Goal: Information Seeking & Learning: Learn about a topic

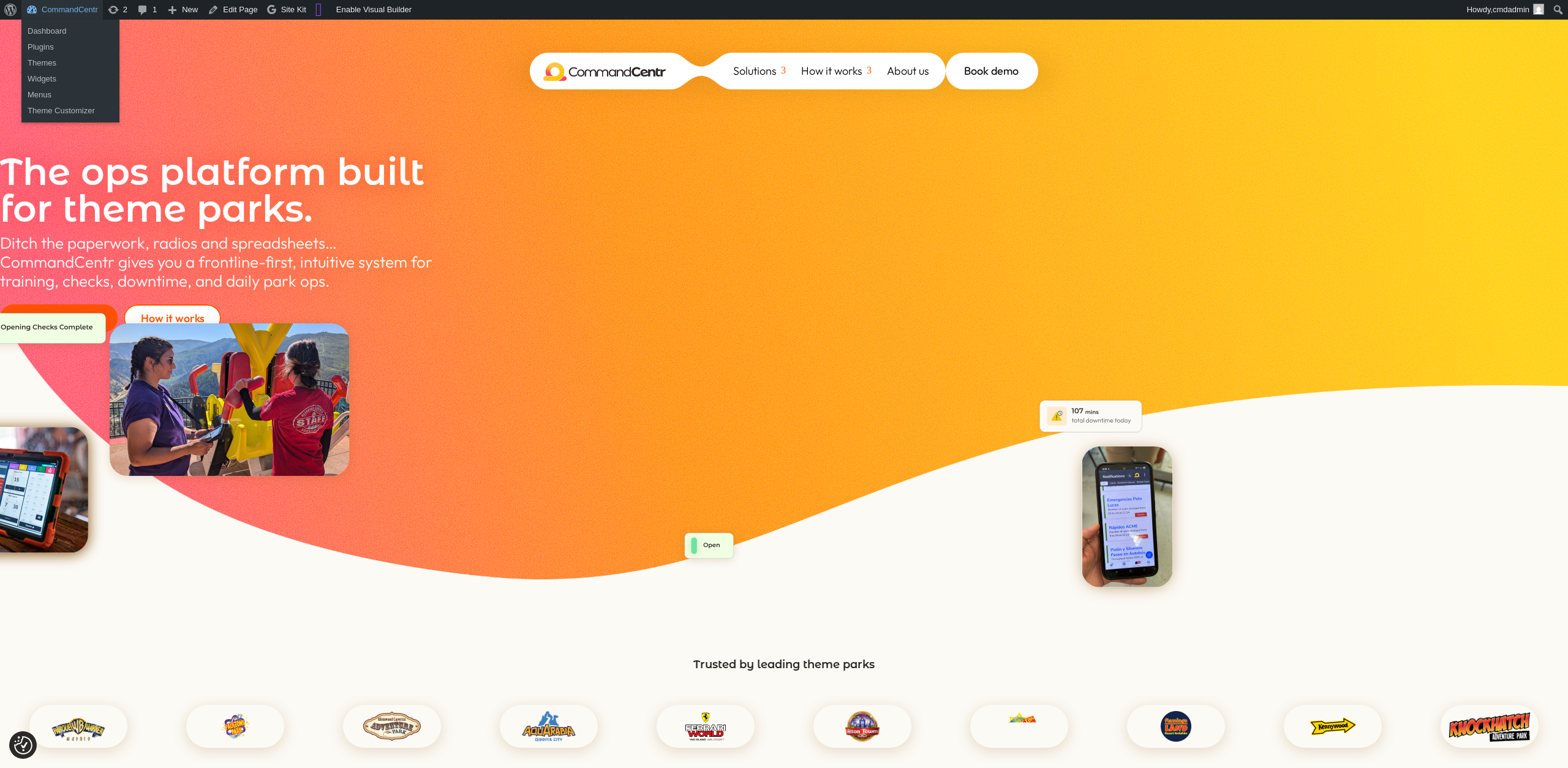
click at [57, 9] on link "CommandCentr" at bounding box center [62, 10] width 81 height 20
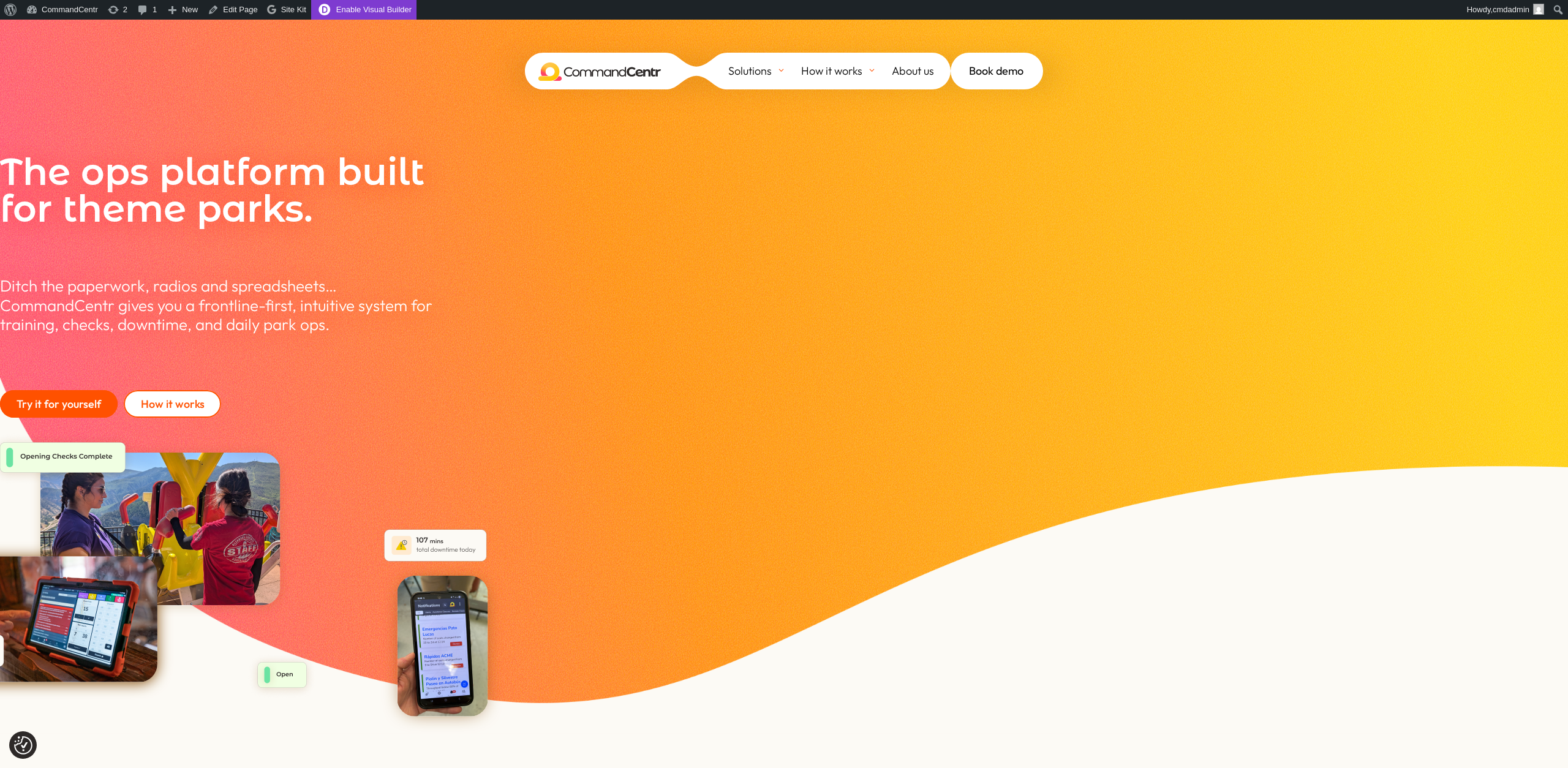
click at [371, 10] on link "Enable Visual Builder" at bounding box center [364, 10] width 105 height 20
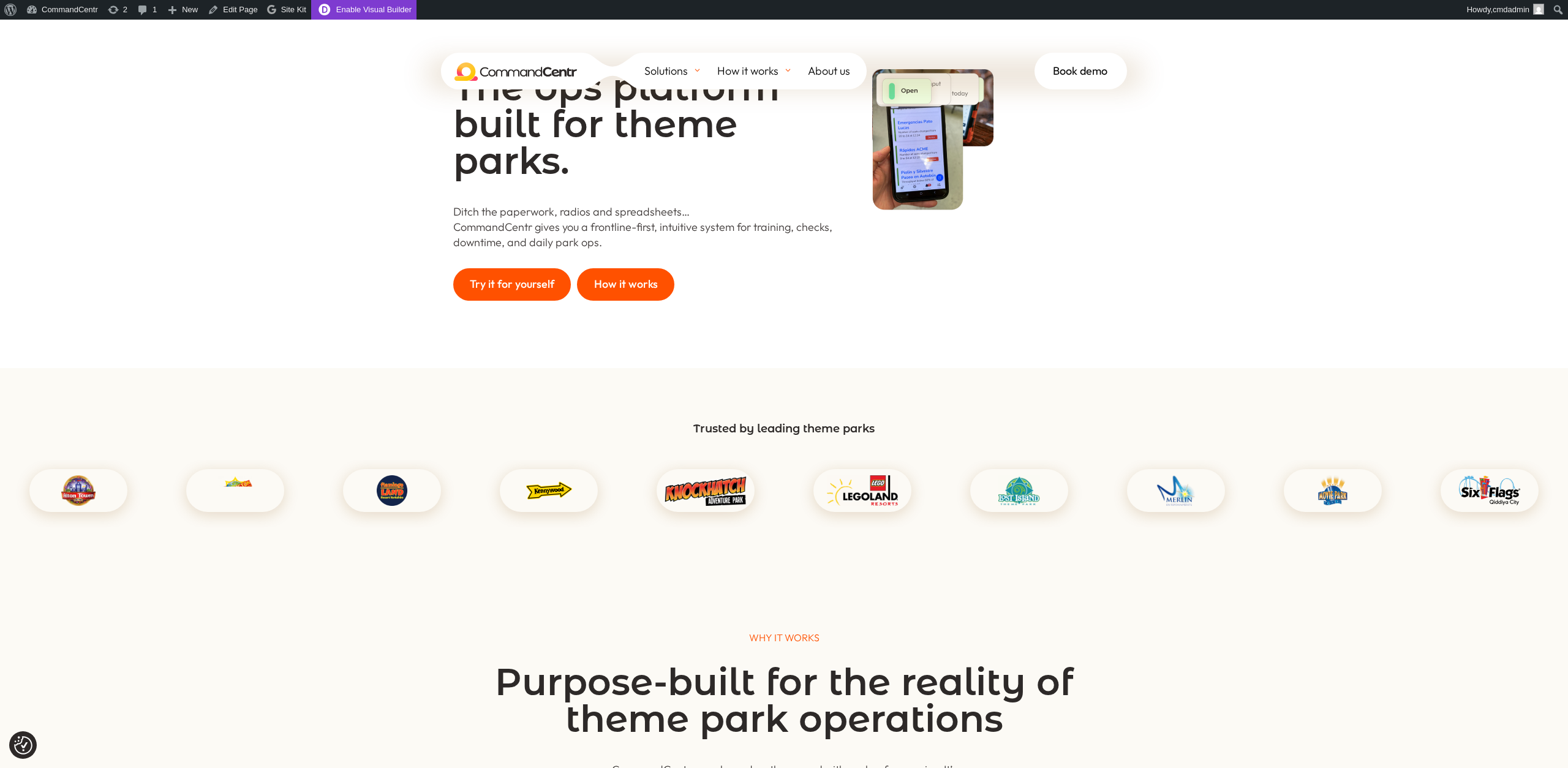
click at [406, 6] on link "Enable Visual Builder" at bounding box center [364, 10] width 105 height 20
click at [371, 10] on link "Enable Visual Builder" at bounding box center [364, 10] width 105 height 20
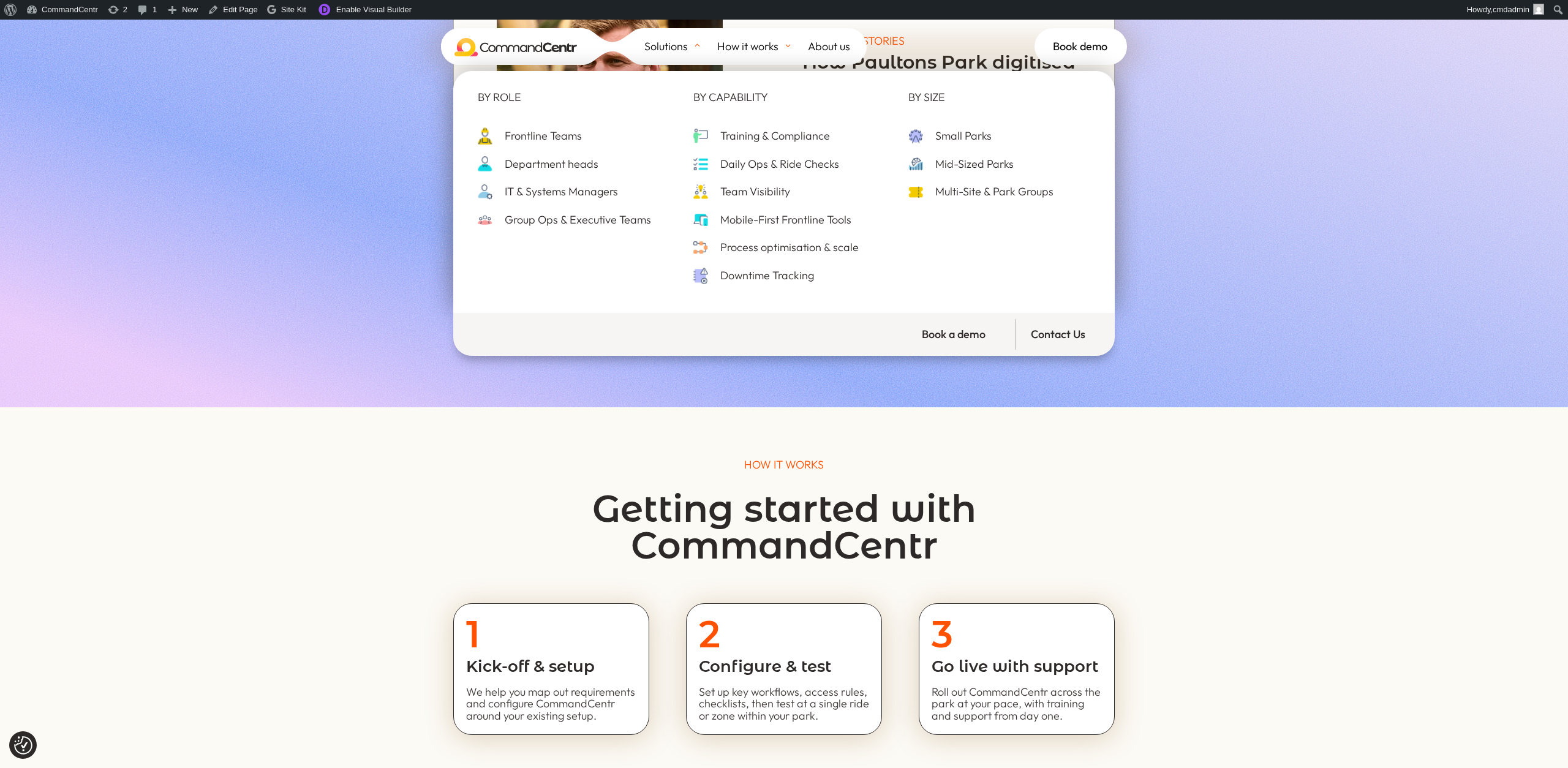
scroll to position [4048, 0]
click at [570, 230] on span "Group Ops & Executive Teams" at bounding box center [577, 220] width 150 height 19
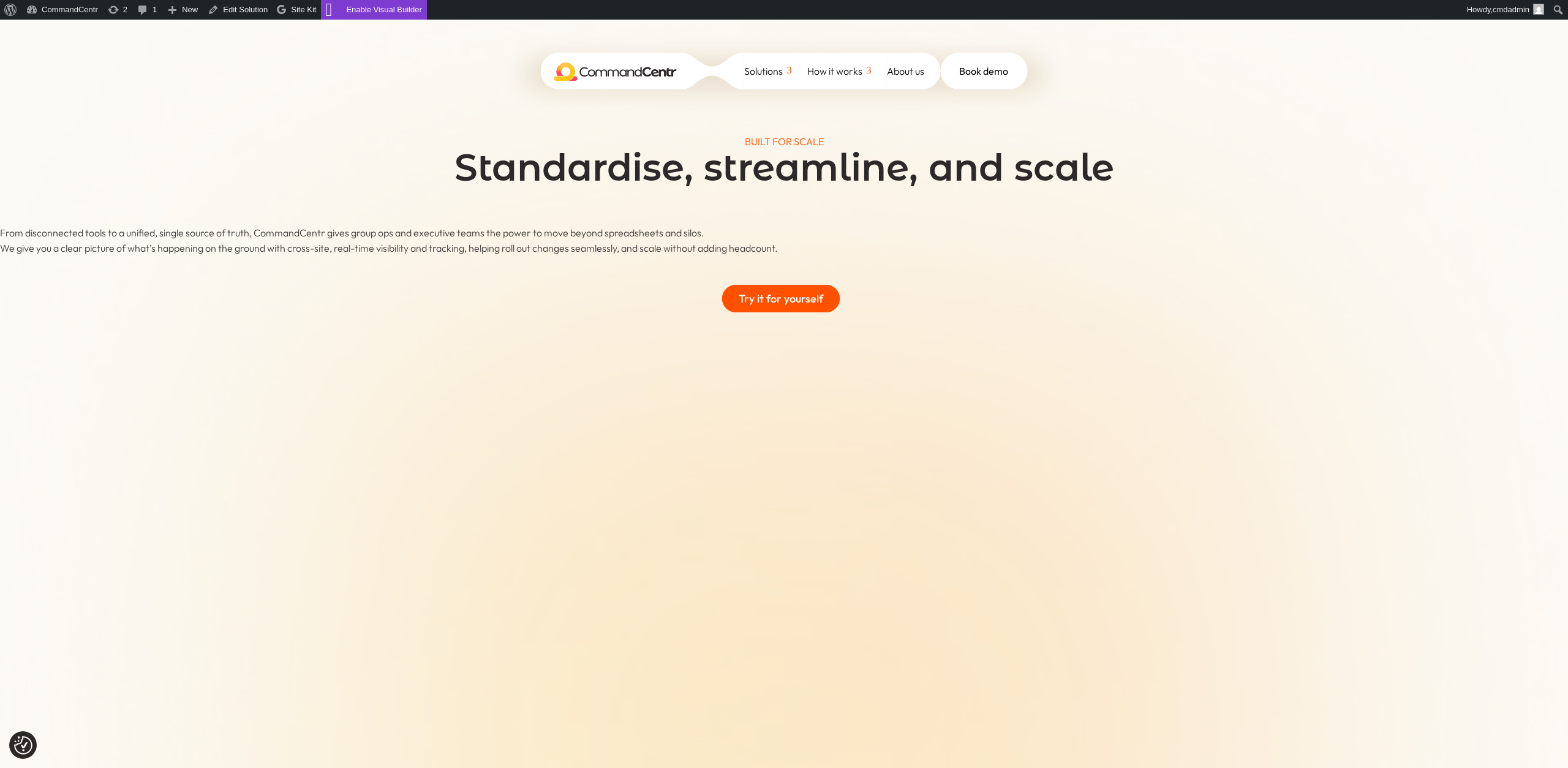
click at [374, 9] on link "Enable Visual Builder" at bounding box center [374, 10] width 105 height 20
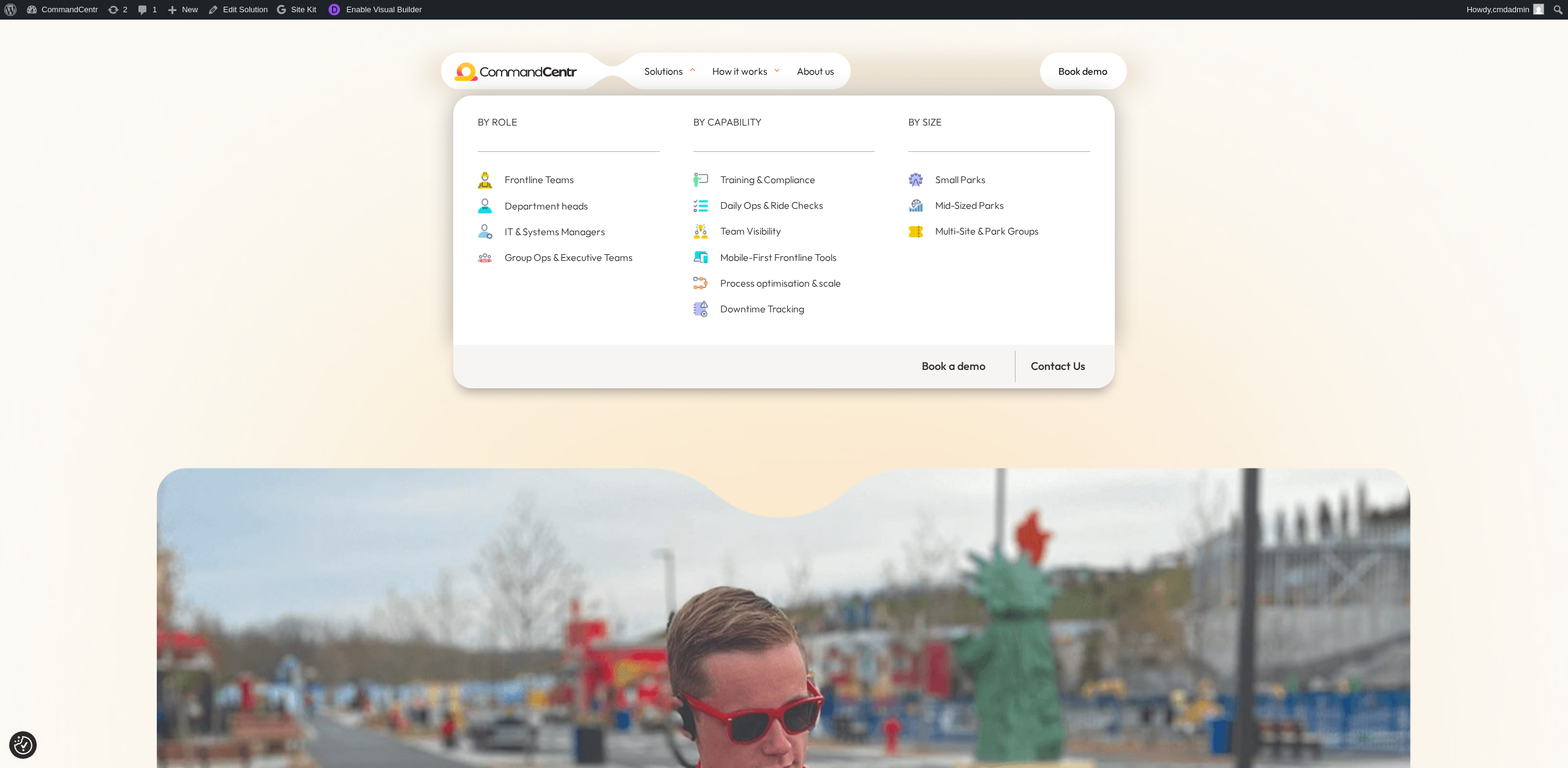
click at [565, 210] on span "Department heads" at bounding box center [545, 206] width 86 height 17
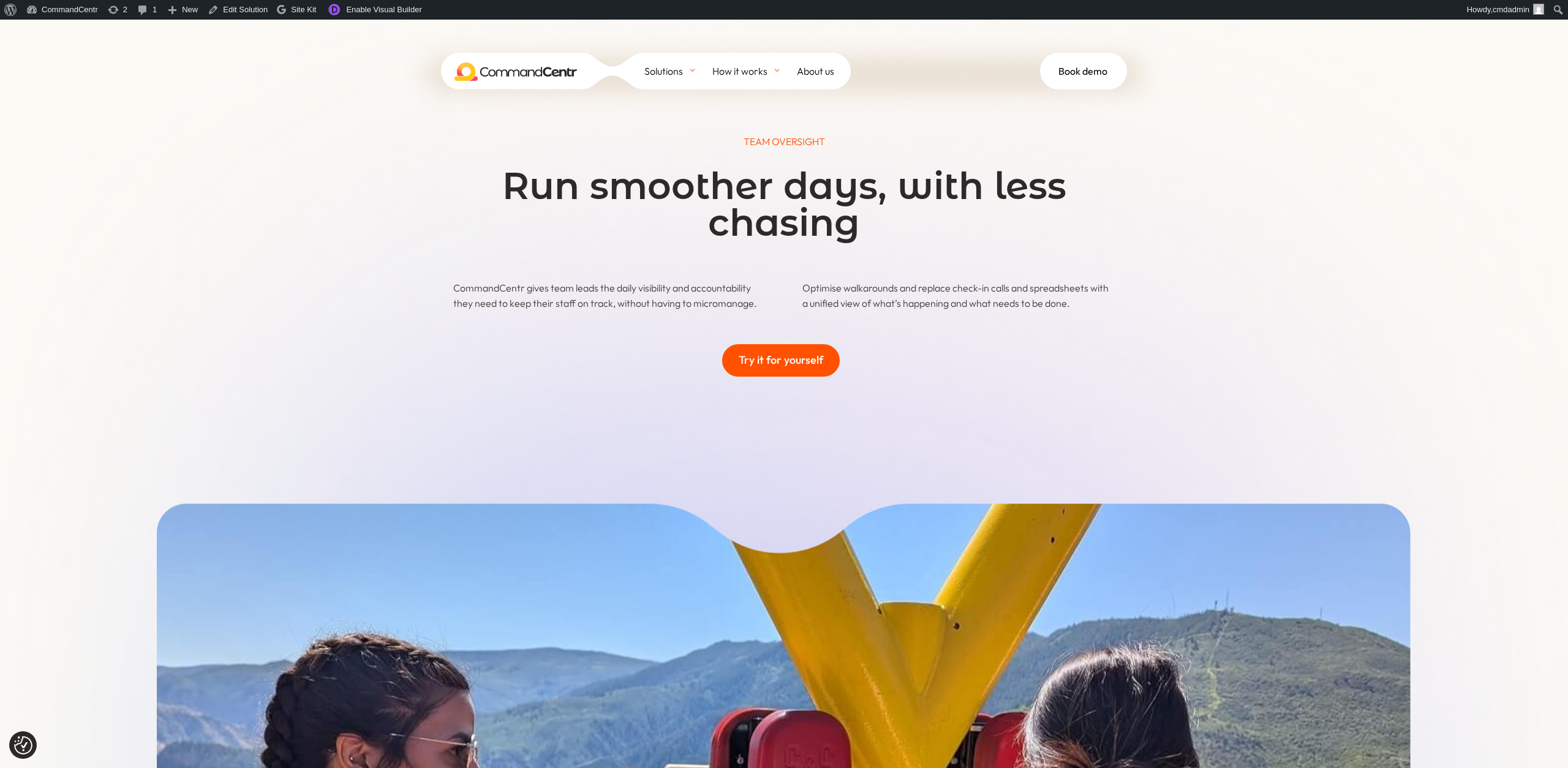
click at [535, 74] on img at bounding box center [516, 72] width 123 height 18
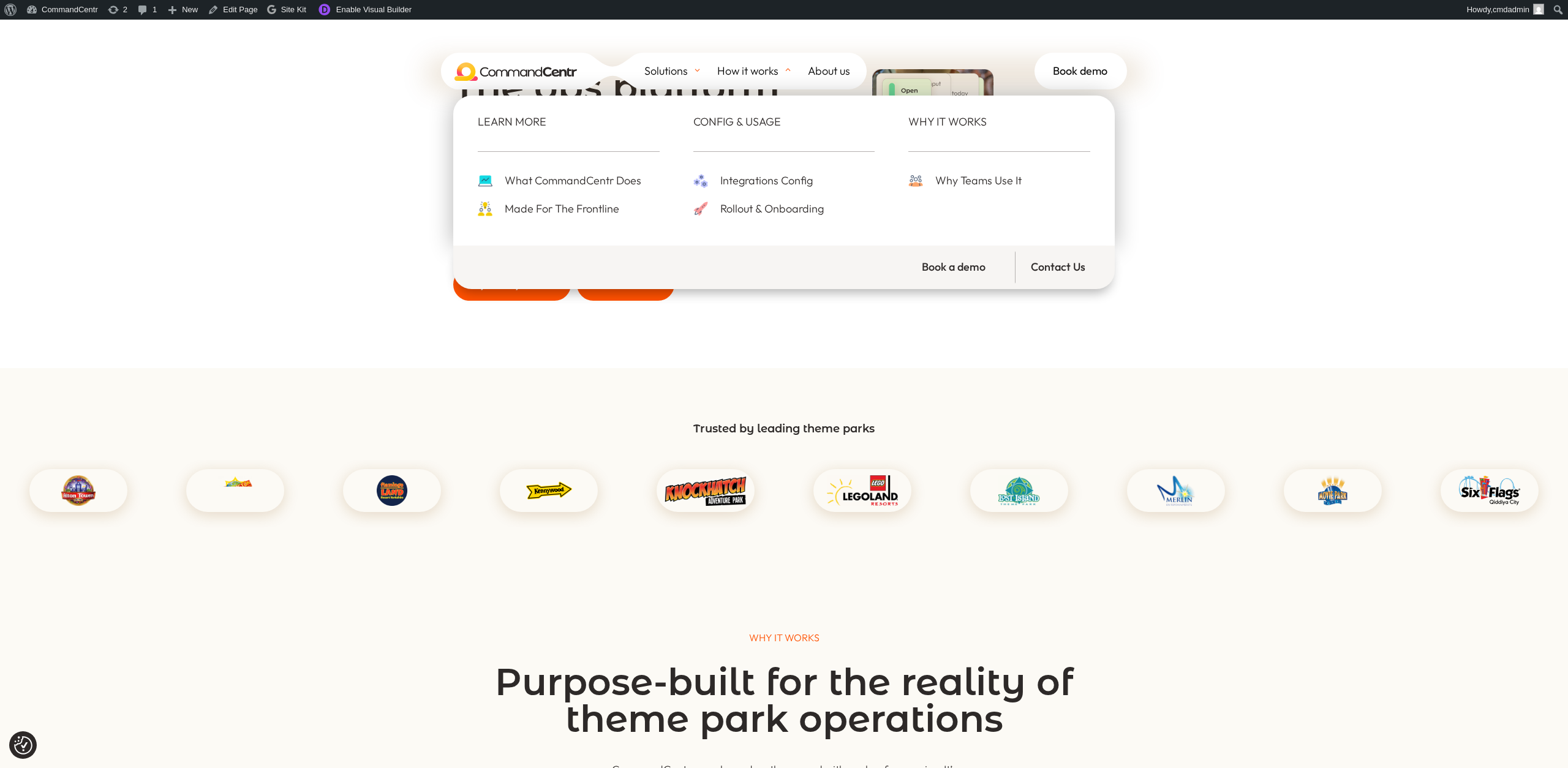
click at [741, 184] on span "Integrations Config" at bounding box center [765, 181] width 96 height 19
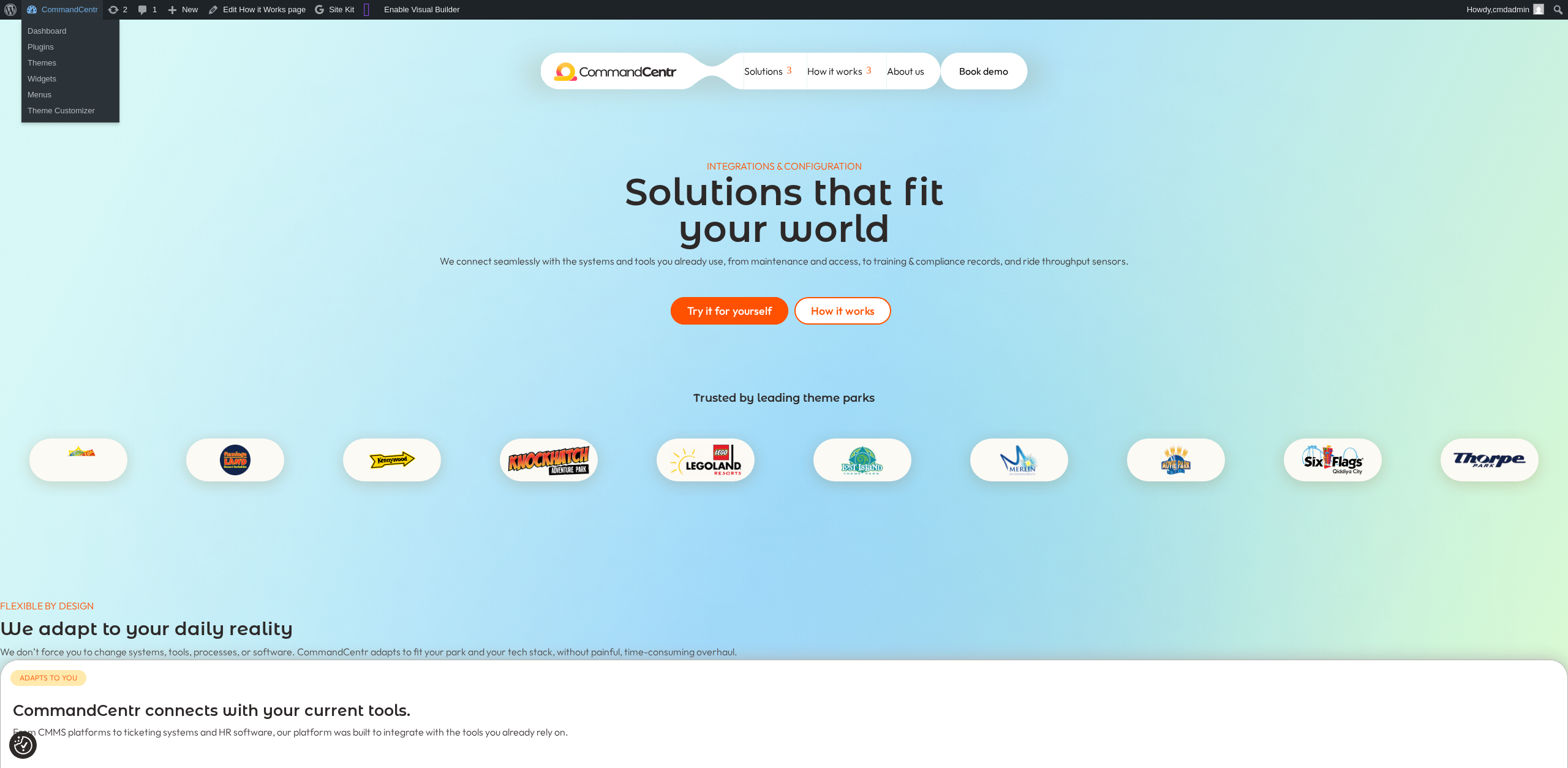
click at [61, 13] on link "CommandCentr" at bounding box center [62, 10] width 81 height 20
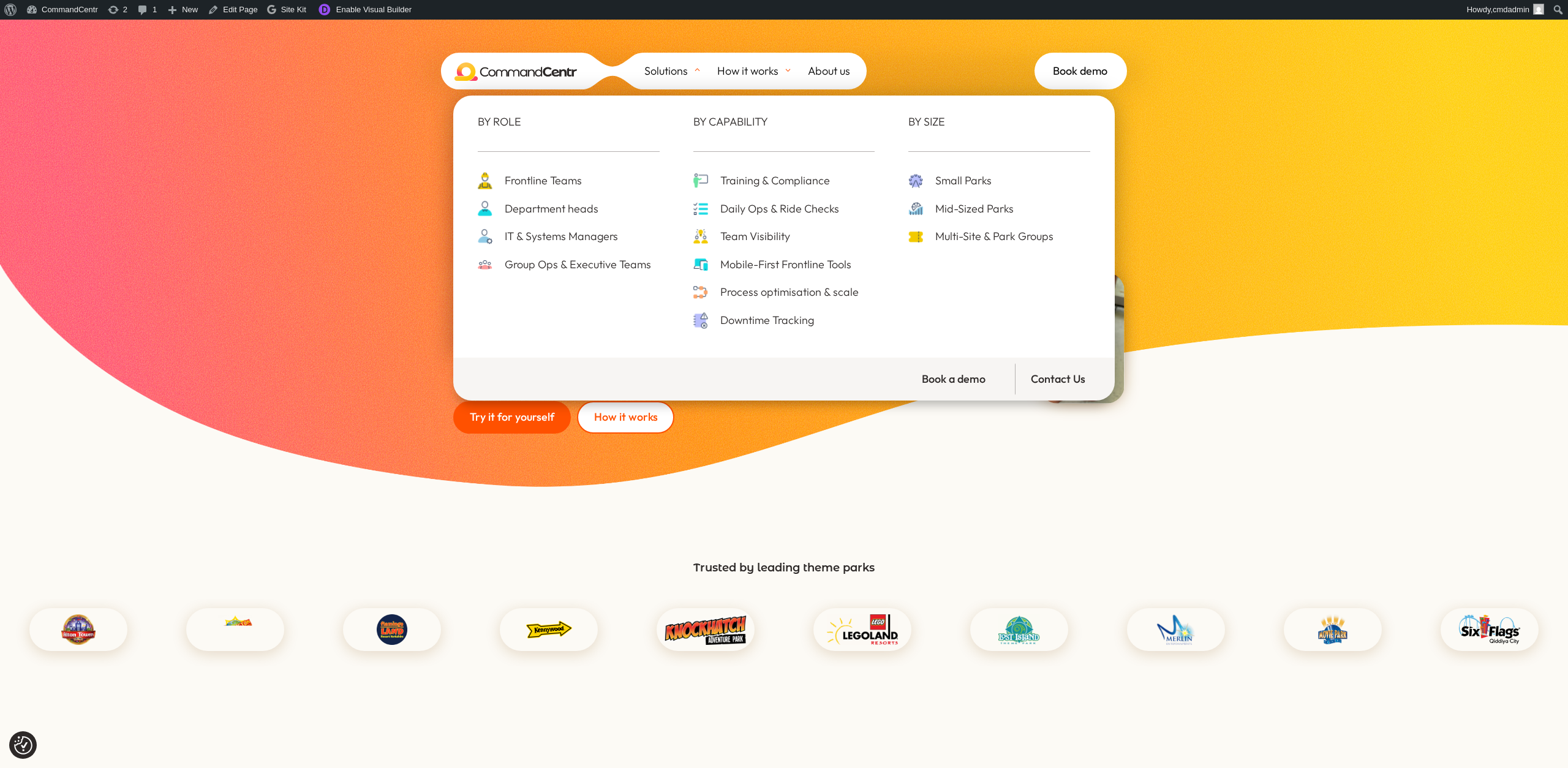
click at [568, 180] on span "Frontline Teams" at bounding box center [542, 181] width 80 height 19
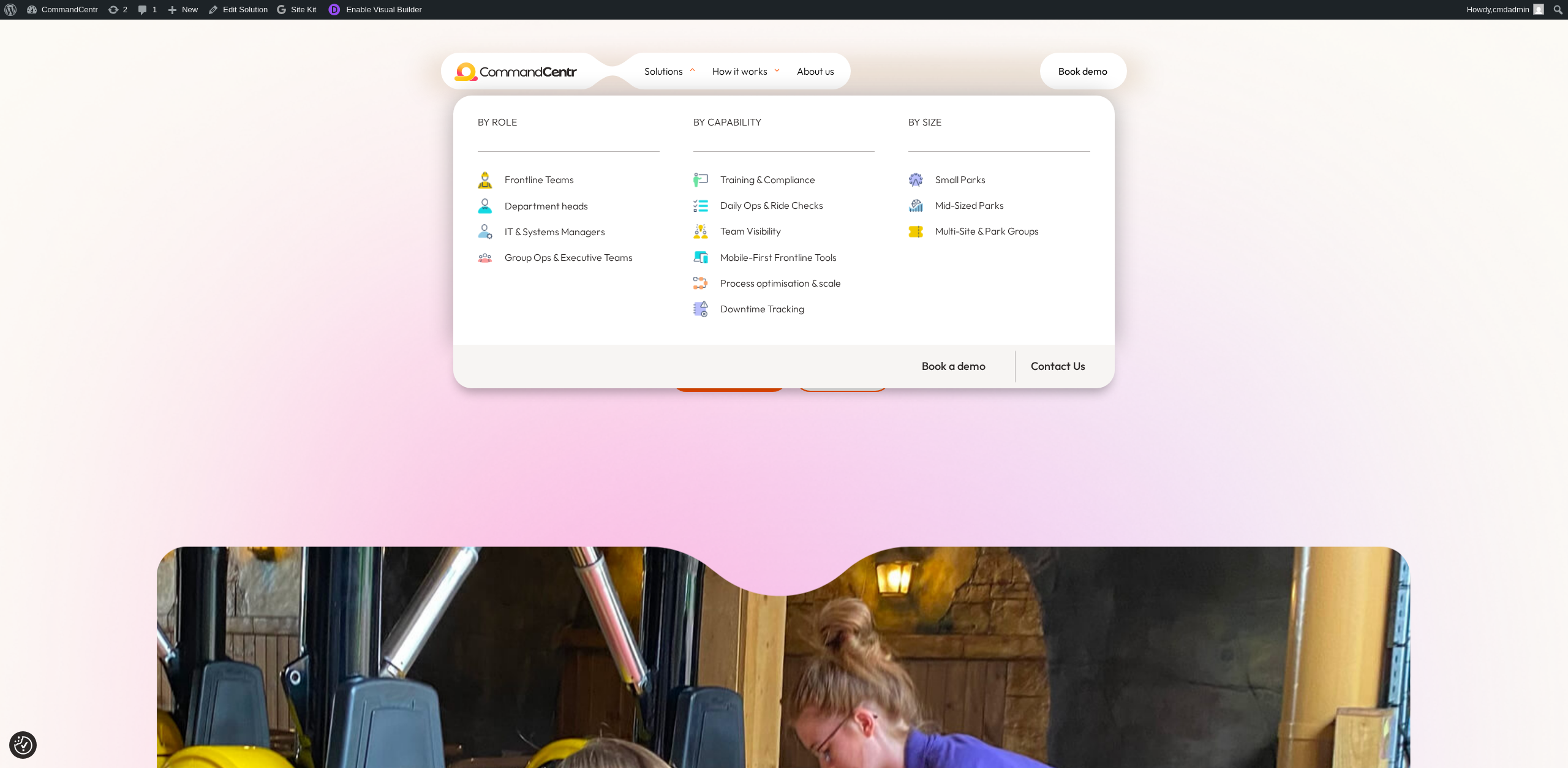
click at [534, 260] on span "Group Ops & Executive Teams" at bounding box center [567, 257] width 131 height 17
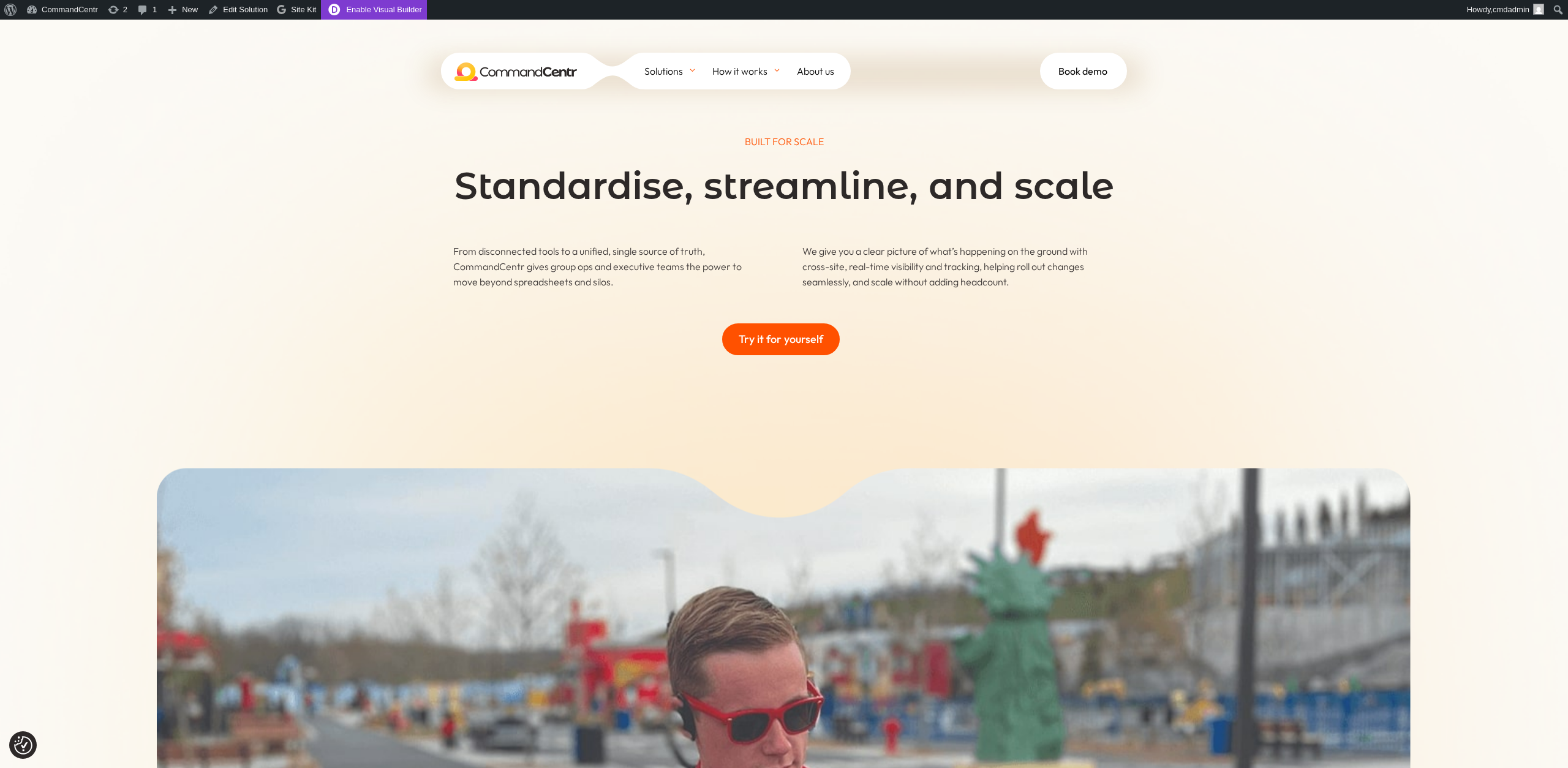
click at [369, 9] on link "Enable Visual Builder" at bounding box center [374, 10] width 105 height 20
